Goal: Transaction & Acquisition: Book appointment/travel/reservation

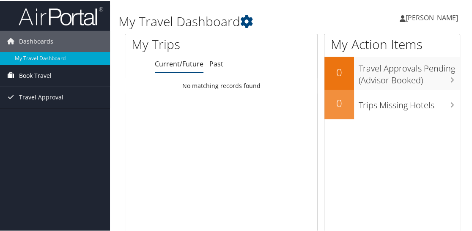
click at [35, 76] on span "Book Travel" at bounding box center [35, 74] width 33 height 21
click at [37, 54] on link "My Travel Dashboard" at bounding box center [55, 57] width 110 height 13
click at [153, 53] on div "My Trips" at bounding box center [181, 44] width 112 height 22
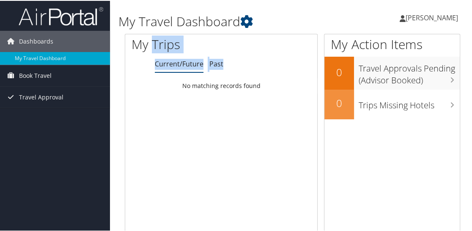
drag, startPoint x: 0, startPoint y: 0, endPoint x: 15, endPoint y: 153, distance: 154.2
click at [11, 76] on icon at bounding box center [10, 74] width 13 height 13
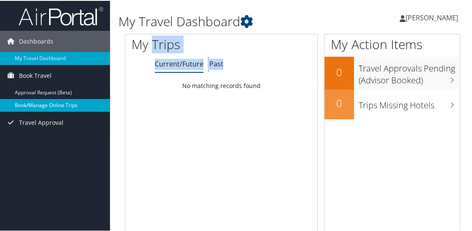
click at [22, 105] on link "Book/Manage Online Trips" at bounding box center [55, 104] width 110 height 13
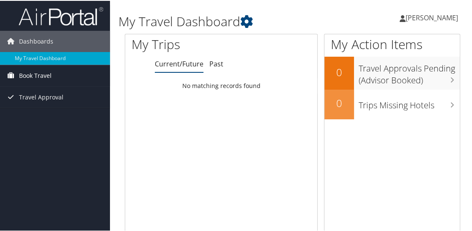
click at [35, 75] on span "Book Travel" at bounding box center [35, 74] width 33 height 21
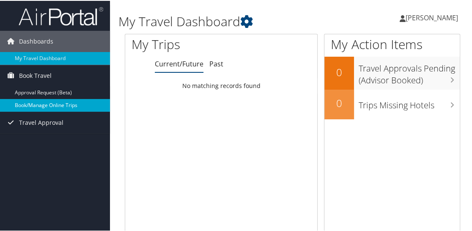
click at [33, 107] on link "Book/Manage Online Trips" at bounding box center [55, 104] width 110 height 13
